Goal: Task Accomplishment & Management: Manage account settings

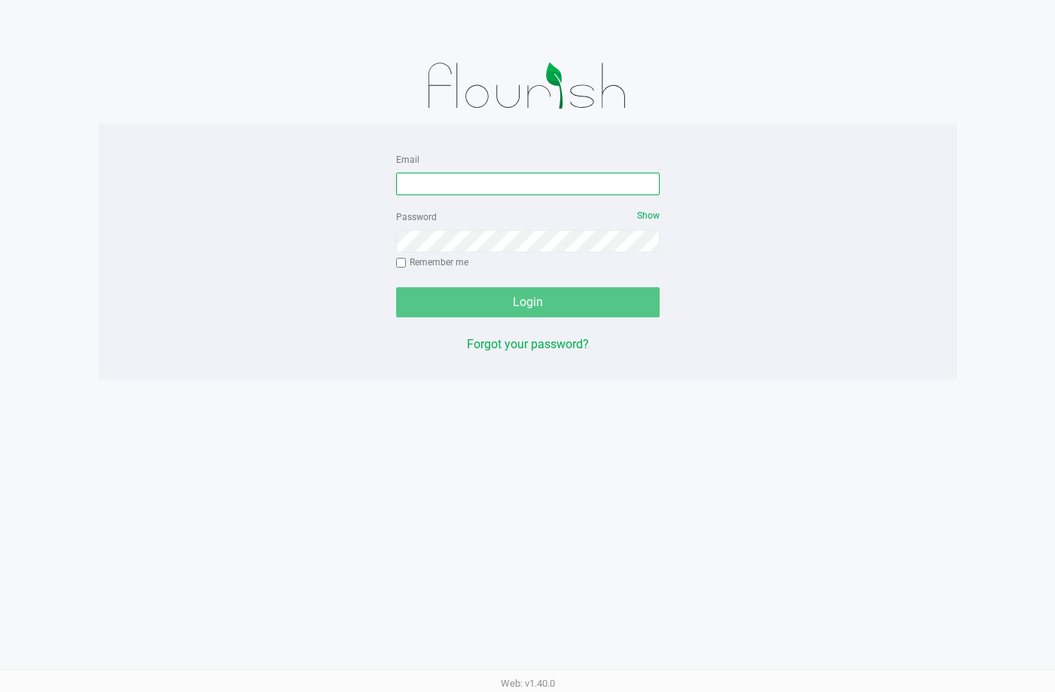
click at [472, 182] on input "Email" at bounding box center [528, 184] width 264 height 23
type input "[EMAIL_ADDRESS][DOMAIN_NAME]"
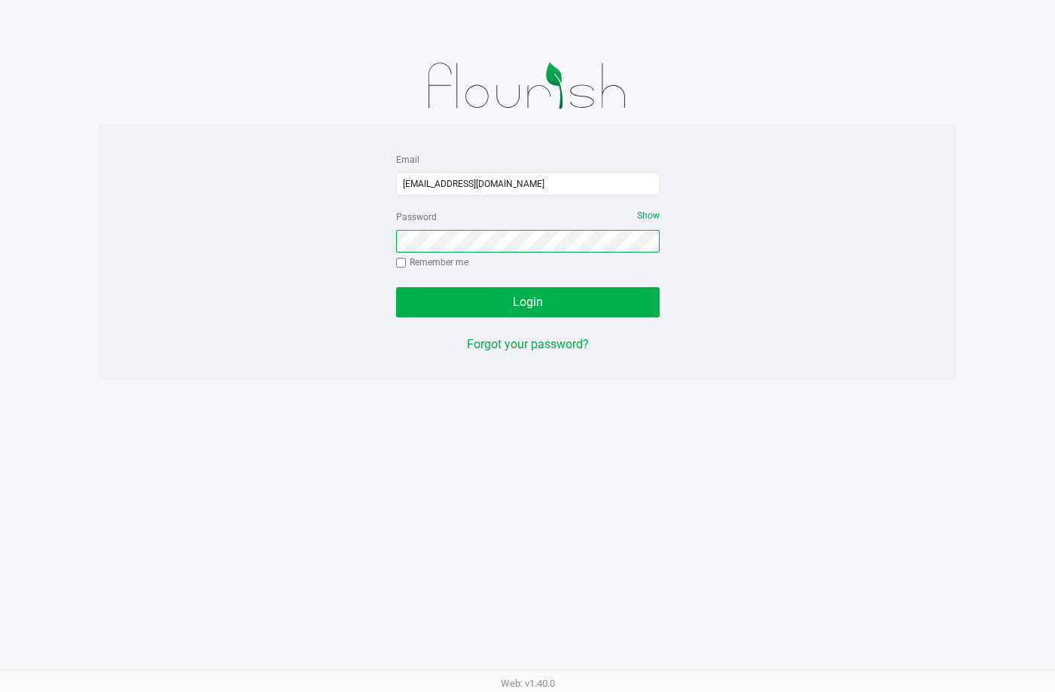
click at [396, 287] on button "Login" at bounding box center [528, 302] width 264 height 30
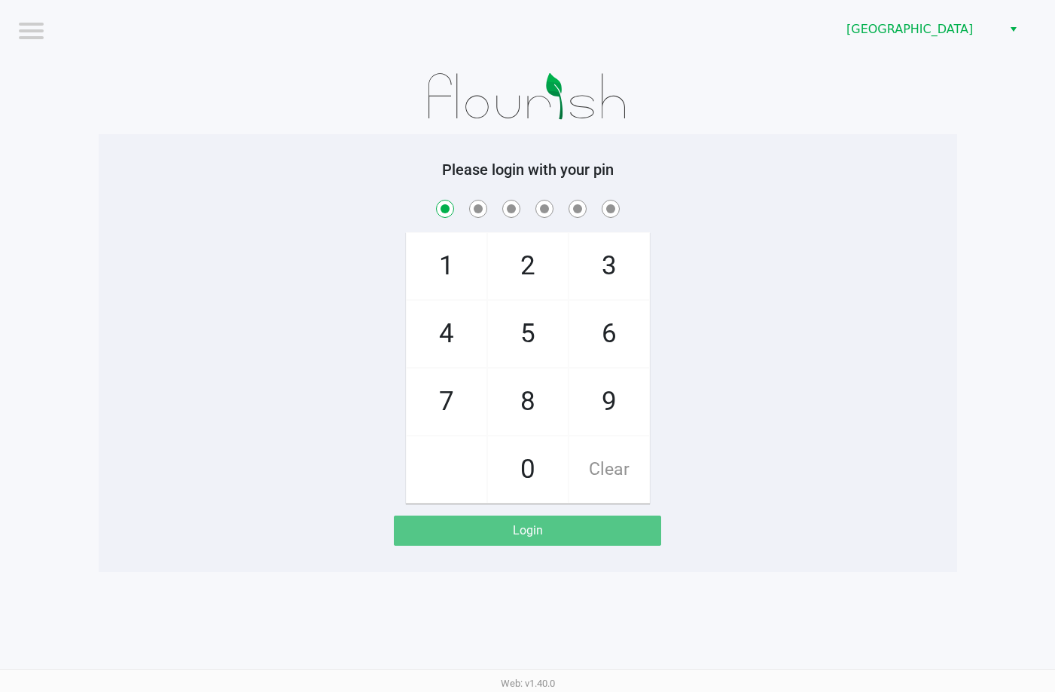
checkbox input "true"
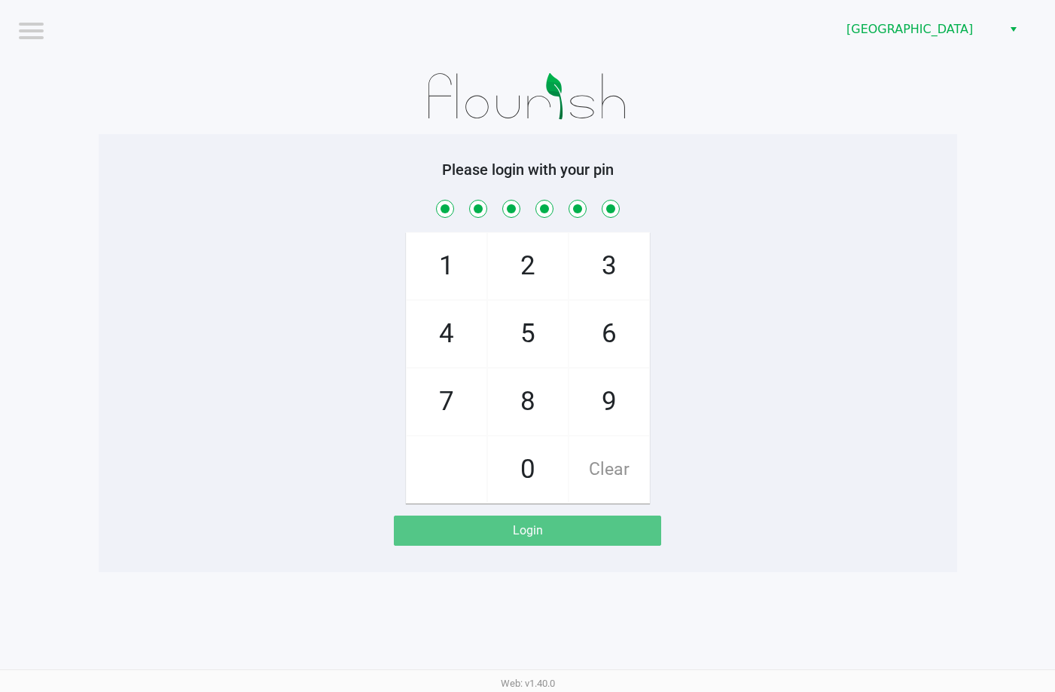
checkbox input "true"
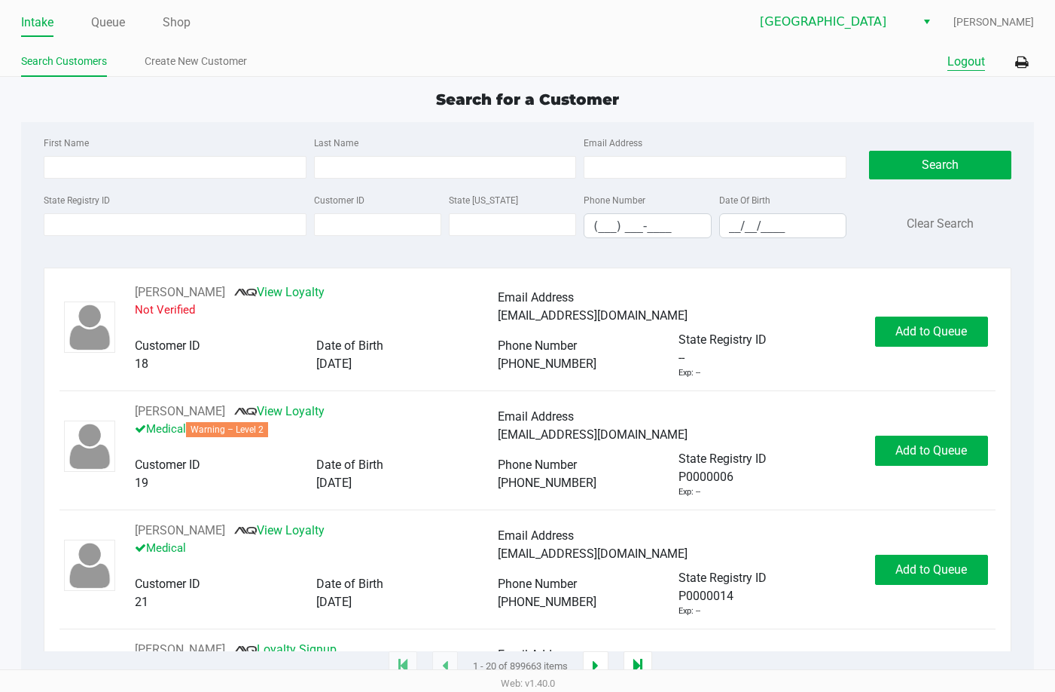
click at [968, 63] on button "Logout" at bounding box center [967, 62] width 38 height 18
